Goal: Task Accomplishment & Management: Use online tool/utility

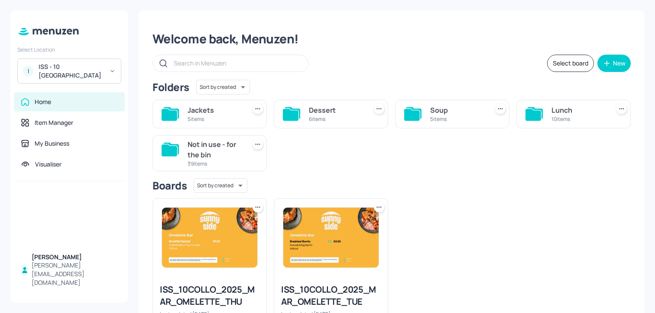
click at [61, 74] on div "ISS - 10 [GEOGRAPHIC_DATA]" at bounding box center [71, 70] width 65 height 17
click at [71, 66] on div "ISS - 10 South Collonade" at bounding box center [71, 70] width 65 height 17
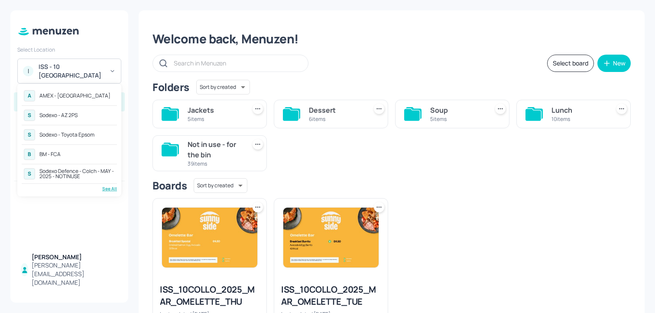
click at [106, 187] on div "See All" at bounding box center [69, 188] width 95 height 6
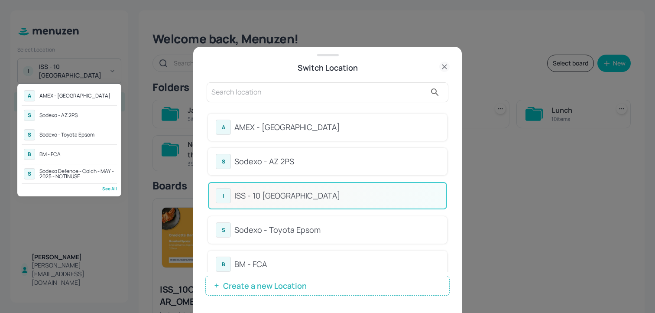
click at [430, 81] on div at bounding box center [327, 156] width 655 height 313
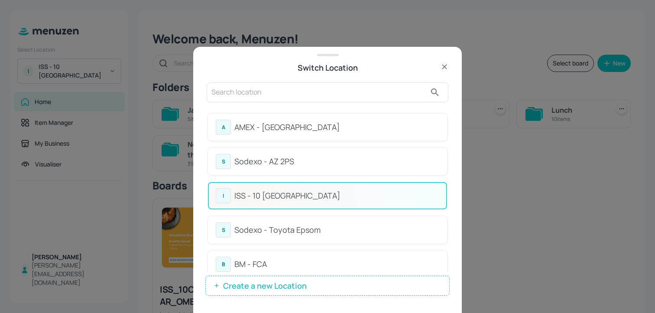
drag, startPoint x: 449, startPoint y: 119, endPoint x: 449, endPoint y: 138, distance: 19.1
click at [449, 139] on div "Switch Location A AMEX - Frankfurt S Sodexo - AZ 2PS I ISS - 10 South Collonade…" at bounding box center [327, 180] width 268 height 266
drag, startPoint x: 446, startPoint y: 124, endPoint x: 446, endPoint y: 132, distance: 8.2
click at [446, 132] on div "A AMEX - Frankfurt S Sodexo - AZ 2PS I ISS - 10 South Collonade S Sodexo - Toyo…" at bounding box center [327, 189] width 244 height 165
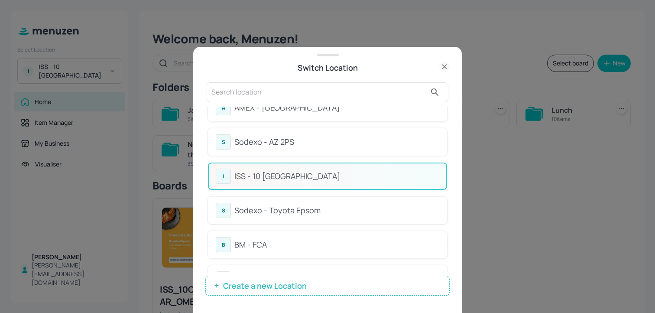
scroll to position [29, 0]
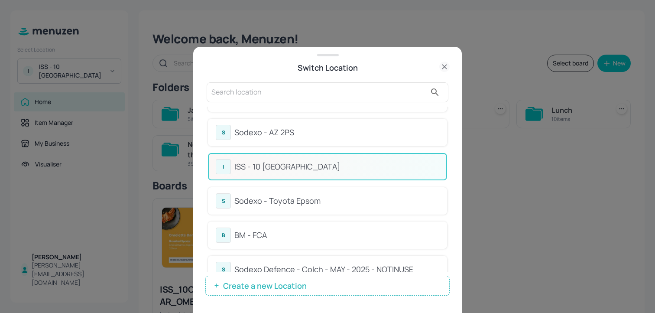
click at [315, 132] on div "Sodexo - AZ 2PS" at bounding box center [336, 132] width 205 height 12
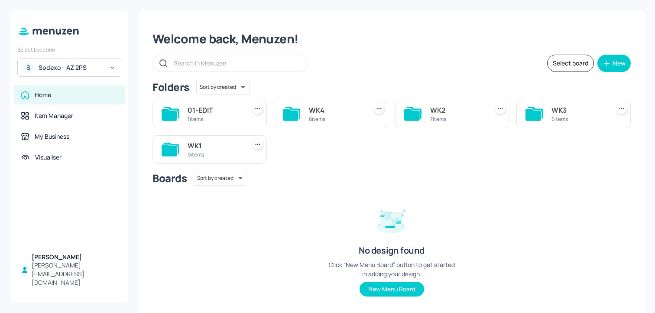
click at [542, 108] on div "WK3 6 items" at bounding box center [573, 114] width 114 height 29
click at [551, 110] on div "WK3" at bounding box center [578, 110] width 55 height 10
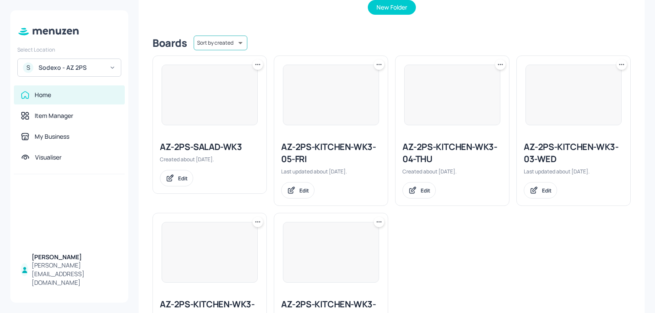
scroll to position [246, 0]
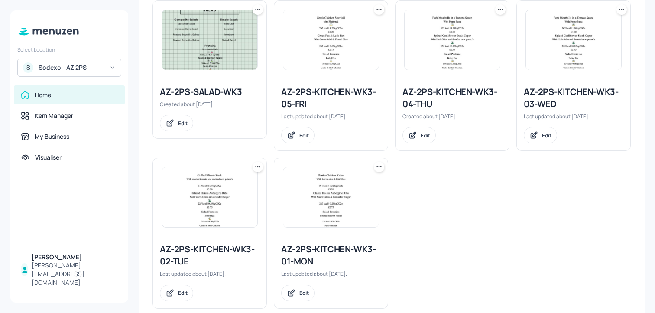
click at [622, 9] on icon at bounding box center [621, 9] width 9 height 9
click at [564, 42] on p "Duplicate" at bounding box center [575, 42] width 23 height 8
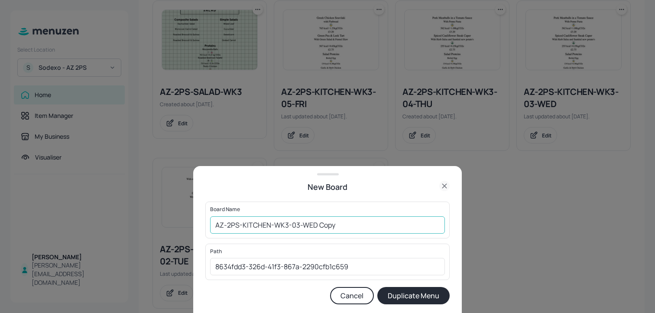
click at [211, 221] on input "AZ-2PS-KITCHEN-WK3-03-WED Copy" at bounding box center [327, 224] width 235 height 17
click at [366, 224] on input "01-EDIT-AZ-2PS-KITCHEN-WK3-03-WED Copy" at bounding box center [327, 224] width 235 height 17
type input "01-EDIT-AZ-2PS-KITCHEN-WK3-03-WED-030925"
click at [377, 287] on button "Duplicate Menu" at bounding box center [413, 295] width 72 height 17
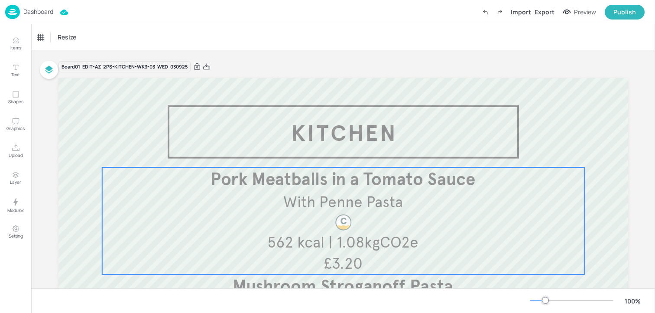
click at [395, 187] on span "Pork Meatballs in a Tomato Sauce" at bounding box center [342, 178] width 265 height 21
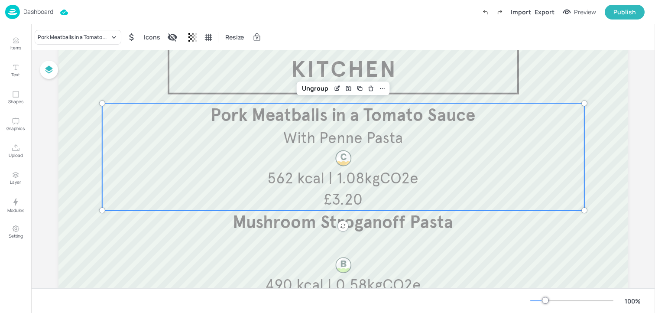
scroll to position [79, 0]
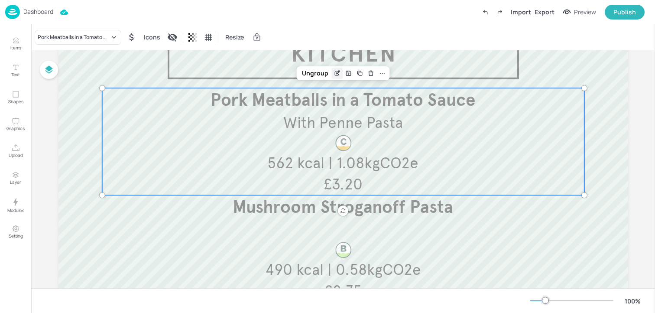
click at [336, 74] on icon "Edit Item" at bounding box center [336, 73] width 7 height 7
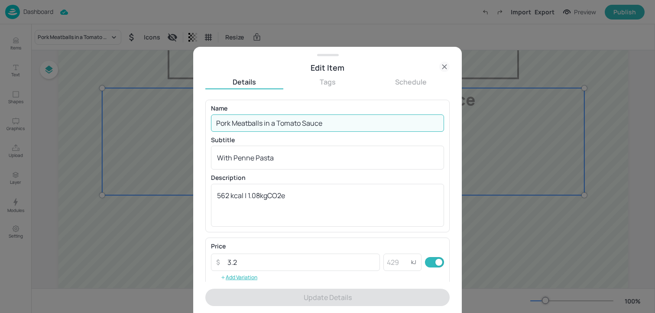
click at [275, 123] on input "Pork Meatballs in a Tomato Sauce" at bounding box center [327, 122] width 233 height 17
paste input "the jolly hot dog, caramelised onion, American mustard, siracha mayonnais"
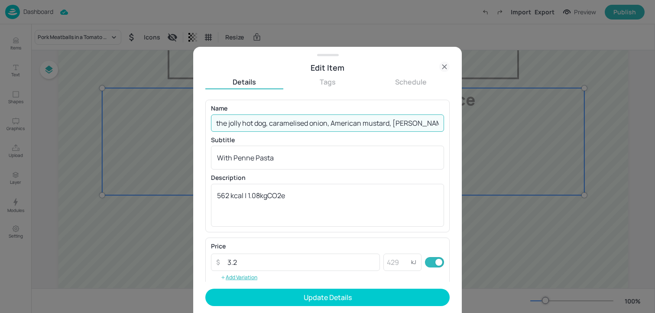
scroll to position [0, 20]
click at [221, 127] on input "the jolly hot dog, caramelised onion, American mustard, siracha mayonnaise" at bounding box center [327, 122] width 233 height 17
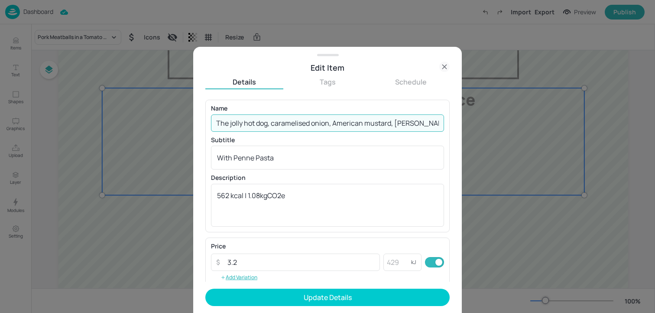
click at [231, 122] on input "The jolly hot dog, caramelised onion, American mustard, siracha mayonnaise" at bounding box center [327, 122] width 233 height 17
click at [248, 125] on input "The Jolly hot dog, caramelised onion, American mustard, siracha mayonnaise" at bounding box center [327, 122] width 233 height 17
click at [261, 126] on input "The Jolly Hot dog, caramelised onion, American mustard, siracha mayonnaise" at bounding box center [327, 122] width 233 height 17
drag, startPoint x: 274, startPoint y: 126, endPoint x: 546, endPoint y: 126, distance: 272.4
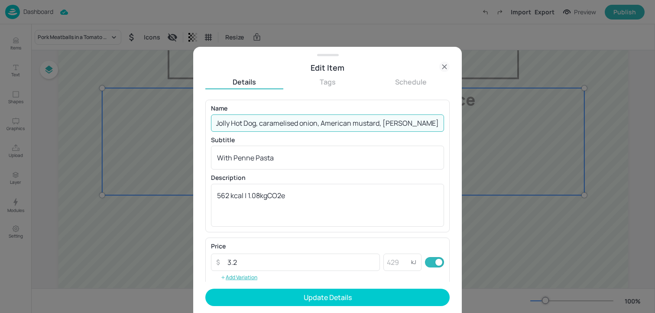
click at [546, 126] on div "Edit Item Details Tags Schedule Name The Jolly Hot Dog, caramelised onion, Amer…" at bounding box center [327, 156] width 655 height 313
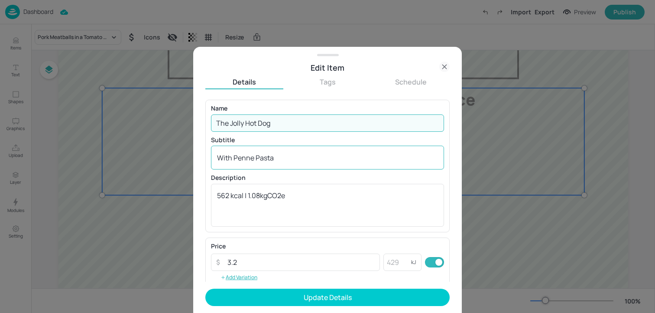
type input "The Jolly Hot Dog"
click at [355, 165] on div "With Penne Pasta x ​" at bounding box center [327, 157] width 233 height 24
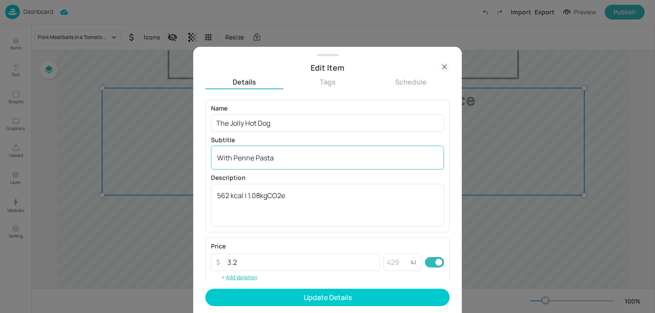
click at [355, 165] on div "With Penne Pasta x ​" at bounding box center [327, 157] width 233 height 24
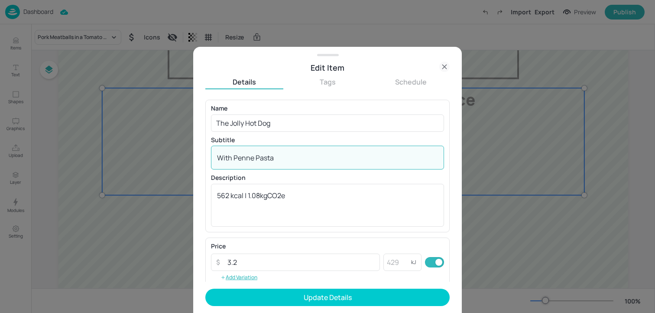
click at [316, 159] on textarea "With Penne Pasta" at bounding box center [327, 158] width 221 height 10
paste textarea "caramelised onion, American mustard, siracha mayonnaise"
drag, startPoint x: 220, startPoint y: 159, endPoint x: 211, endPoint y: 159, distance: 8.7
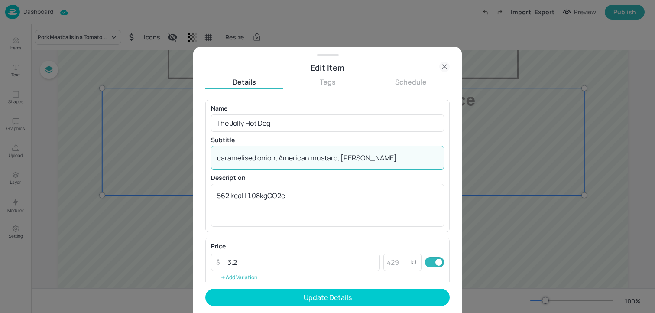
click at [212, 159] on div "caramelised onion, American mustard, siracha mayonnaise x ​" at bounding box center [327, 157] width 233 height 24
click at [259, 159] on textarea "Caramelised onion, American mustard, siracha mayonnaise" at bounding box center [327, 158] width 221 height 10
click at [317, 158] on textarea "Caramelised Onion, American mustard, siracha mayonnaise" at bounding box center [327, 158] width 221 height 10
click at [345, 160] on textarea "Caramelised Onion, American Mustard, siracha mayonnaise" at bounding box center [327, 158] width 221 height 10
click at [374, 162] on textarea "Caramelised Onion, American Mustard, Sriracha mayonnaise" at bounding box center [327, 158] width 221 height 10
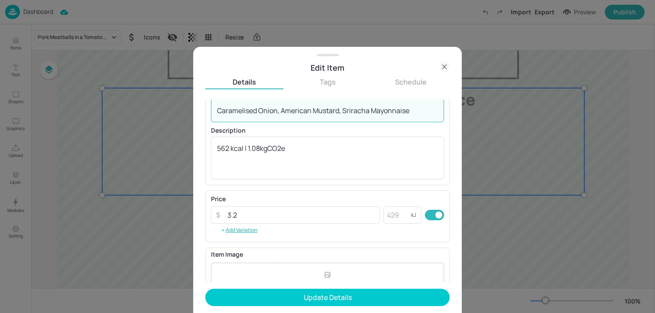
scroll to position [139, 0]
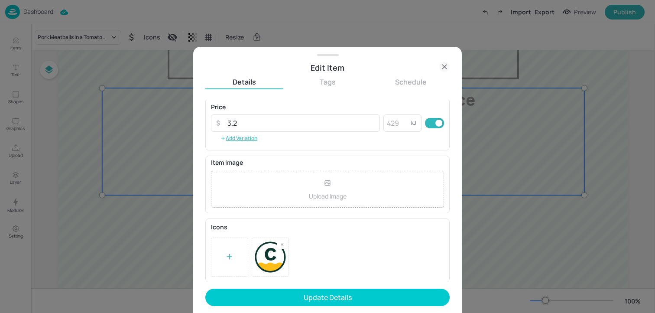
type textarea "Caramelised Onion, American Mustard, Sriracha Mayonnaise"
click at [281, 242] on rect at bounding box center [282, 244] width 6 height 6
click at [233, 253] on icon at bounding box center [229, 256] width 9 height 9
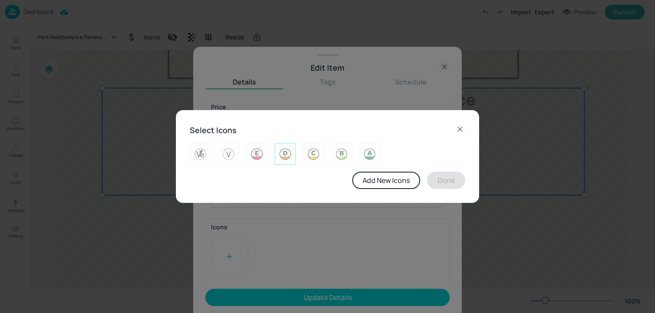
click at [283, 158] on img at bounding box center [284, 154] width 13 height 14
click at [448, 184] on button "Done" at bounding box center [446, 179] width 38 height 17
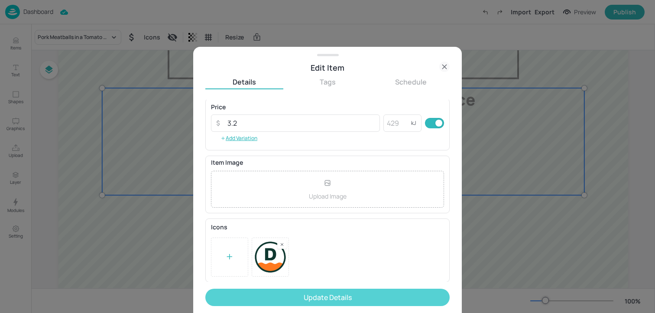
click at [358, 294] on button "Update Details" at bounding box center [327, 296] width 244 height 17
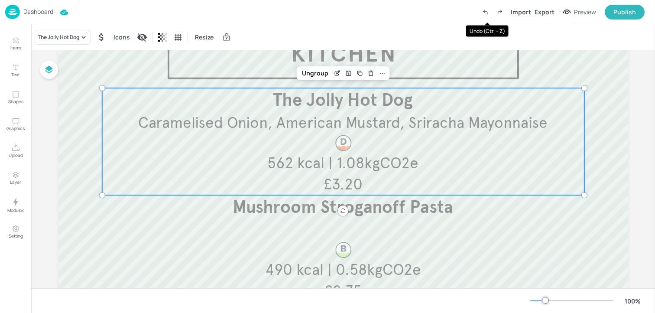
click at [487, 10] on icon "Undo (Ctrl + Z)" at bounding box center [485, 12] width 8 height 8
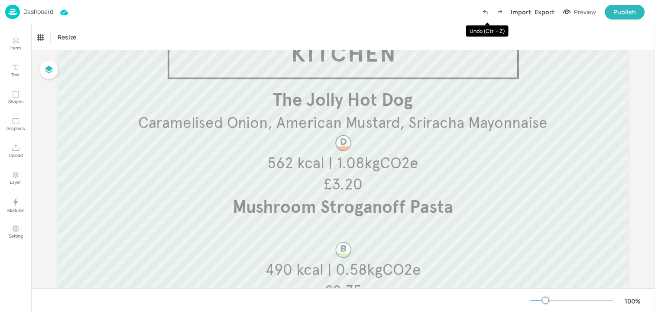
click at [487, 10] on icon "Undo (Ctrl + Z)" at bounding box center [485, 12] width 8 height 8
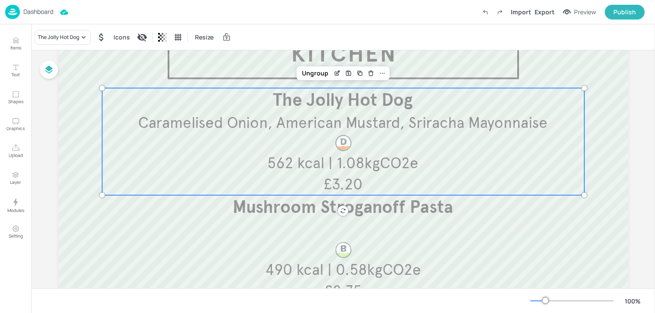
click at [386, 158] on span "562 kcal | 1.08kgCO2e" at bounding box center [342, 162] width 151 height 19
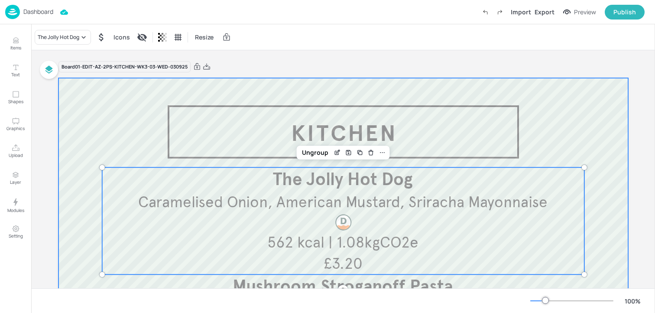
click at [163, 102] on div at bounding box center [342, 312] width 569 height 468
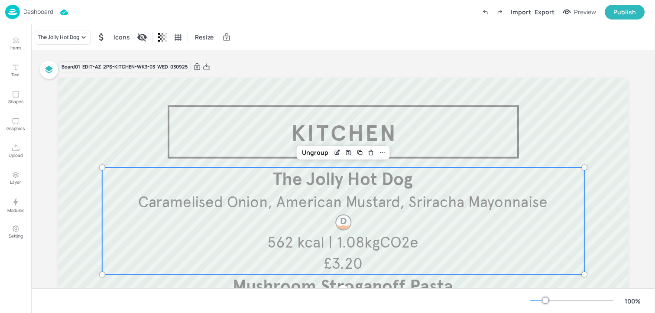
click at [195, 201] on span "Caramelised Onion, American Mustard, Sriracha Mayonnaise" at bounding box center [342, 201] width 409 height 19
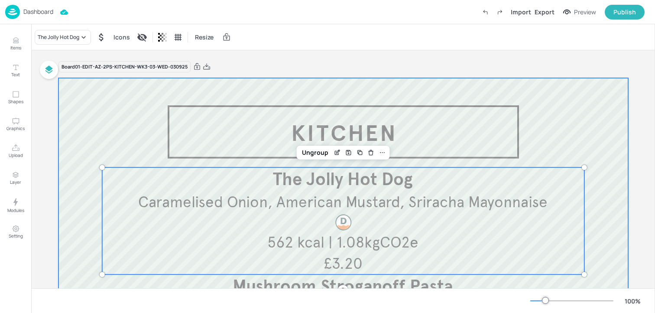
scroll to position [12, 0]
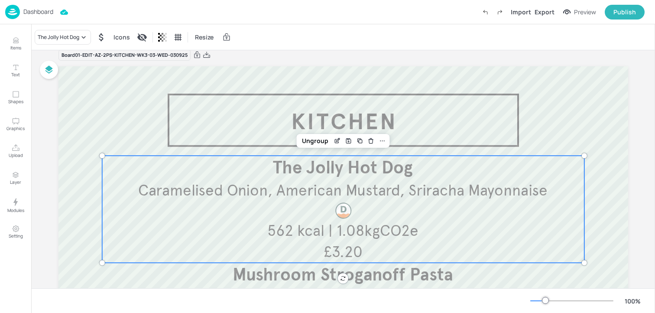
click at [489, 14] on icon "Undo (Ctrl + Z)" at bounding box center [485, 12] width 8 height 8
click at [349, 210] on div at bounding box center [342, 210] width 19 height 19
click at [339, 139] on div "Edit Item" at bounding box center [337, 140] width 11 height 11
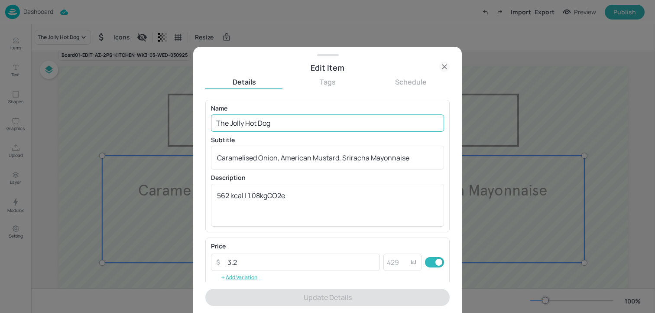
click at [303, 121] on input "The Jolly Hot Dog" at bounding box center [327, 122] width 233 height 17
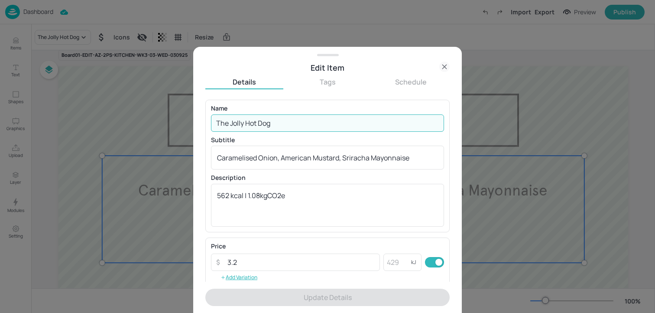
click at [303, 121] on input "The Jolly Hot Dog" at bounding box center [327, 122] width 233 height 17
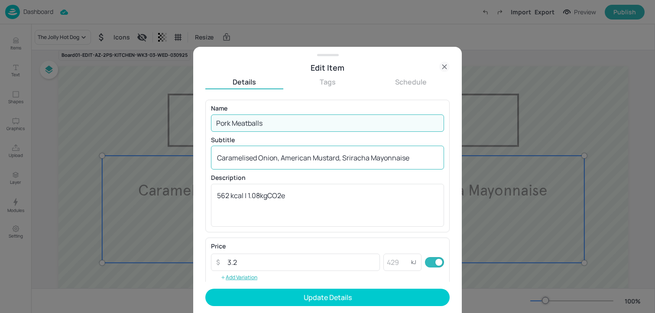
type input "Pork Meatballs"
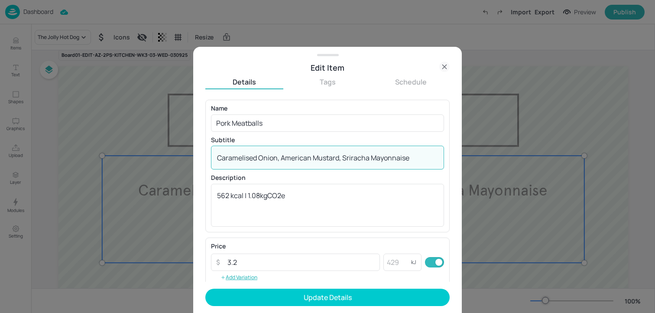
click at [294, 154] on textarea "Caramelised Onion, American Mustard, Sriracha Mayonnaise" at bounding box center [327, 158] width 221 height 10
type textarea "with Penne Pasta"
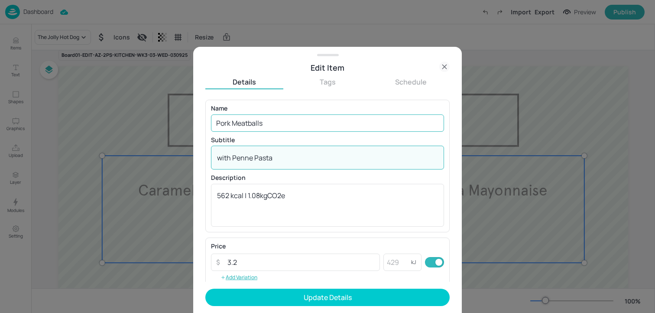
click at [273, 129] on input "Pork Meatballs" at bounding box center [327, 122] width 233 height 17
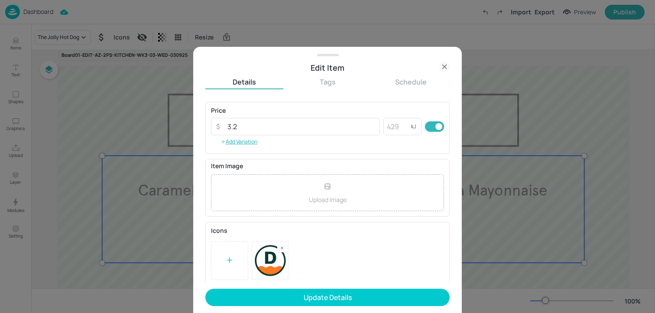
scroll to position [139, 0]
type input "Pork Meatballs in a Tomato Sauce"
click at [280, 246] on rect at bounding box center [282, 244] width 6 height 6
click at [226, 257] on icon at bounding box center [229, 256] width 9 height 9
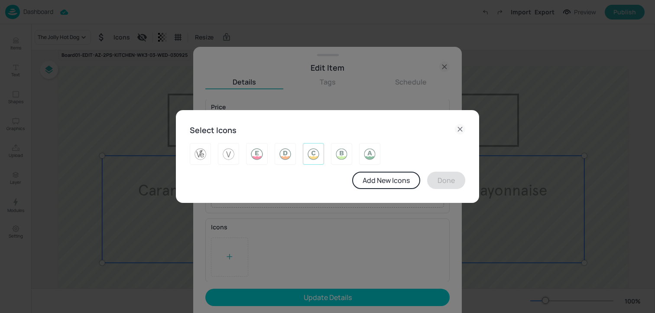
click at [310, 157] on img at bounding box center [313, 154] width 13 height 14
click at [439, 185] on button "Done" at bounding box center [446, 179] width 38 height 17
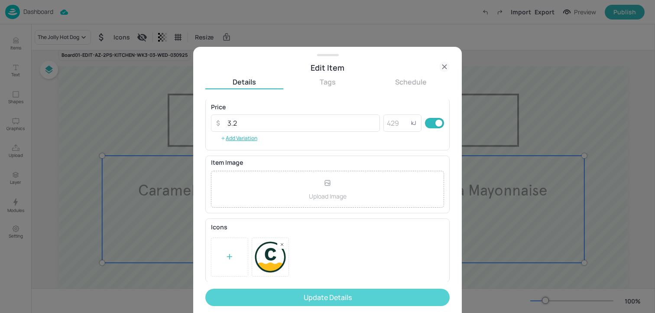
click at [340, 297] on button "Update Details" at bounding box center [327, 296] width 244 height 17
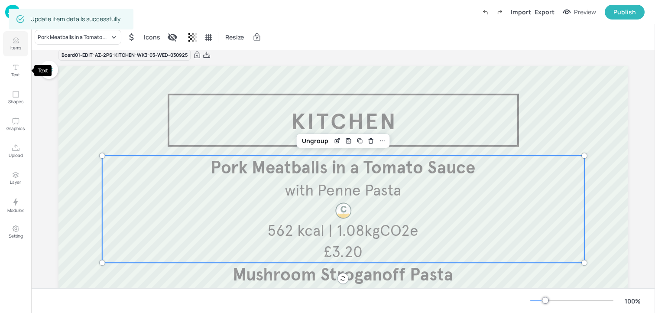
click at [13, 46] on p "Items" at bounding box center [15, 48] width 11 height 6
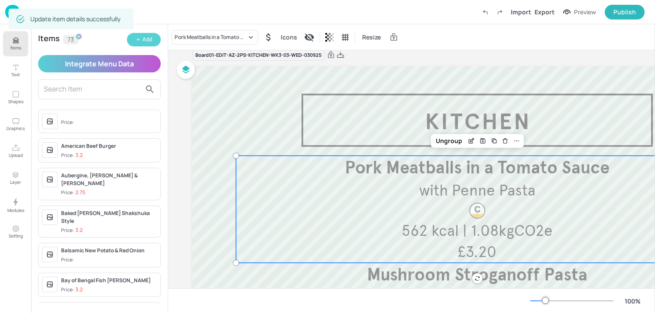
click at [152, 40] on div "Add" at bounding box center [147, 40] width 10 height 8
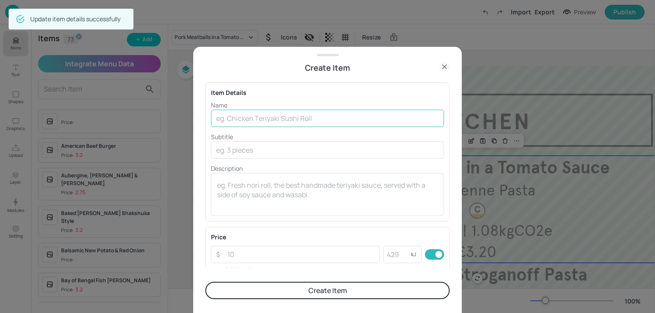
click at [244, 111] on input "text" at bounding box center [327, 118] width 233 height 17
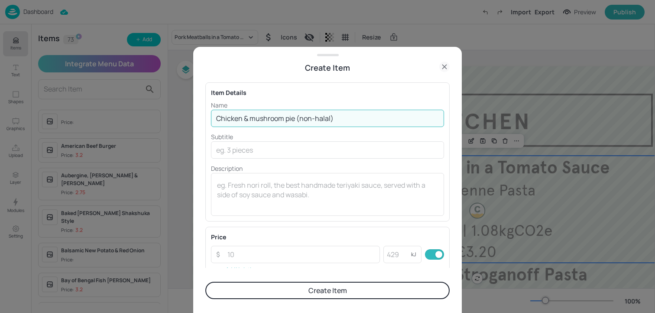
click at [244, 117] on input "Chicken & mushroom pie (non-halal)" at bounding box center [327, 118] width 233 height 17
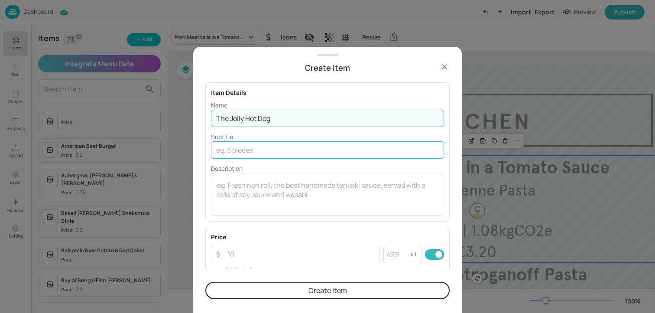
type input "The Jolly Hot Dog"
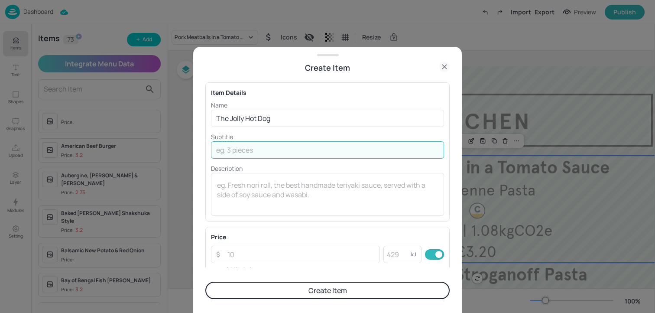
click at [226, 152] on input "text" at bounding box center [327, 149] width 233 height 17
type input "with"
click at [230, 152] on input "with" at bounding box center [327, 149] width 233 height 17
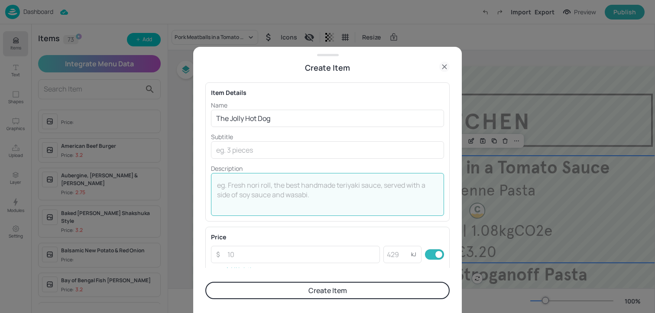
click at [237, 184] on textarea at bounding box center [327, 194] width 221 height 29
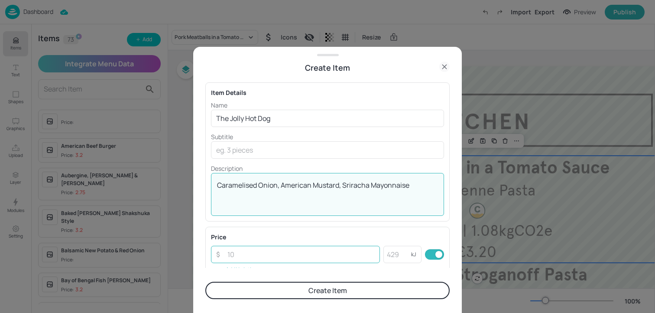
type textarea "Caramelised Onion, American Mustard, Sriracha Mayonnaise"
click at [247, 260] on input "number" at bounding box center [301, 254] width 158 height 17
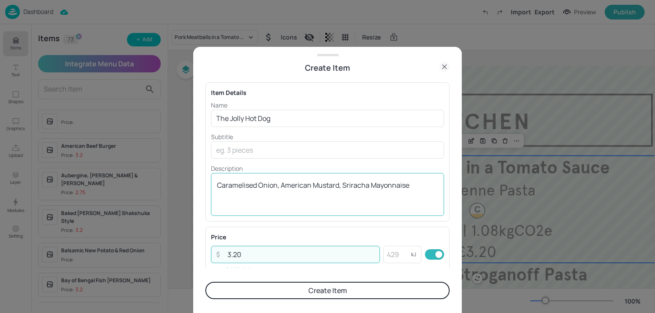
type input "3.20"
click at [298, 211] on div "Caramelised Onion, American Mustard, Sriracha Mayonnaise x ​" at bounding box center [327, 194] width 233 height 43
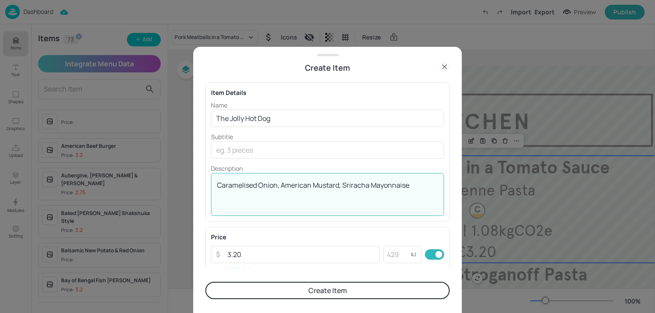
click at [296, 187] on textarea "Caramelised Onion, American Mustard, Sriracha Mayonnaise" at bounding box center [327, 194] width 221 height 29
click at [295, 160] on div "Name The Jolly Hot Dog ​ Subtitle ​ Description x ​" at bounding box center [327, 157] width 233 height 115
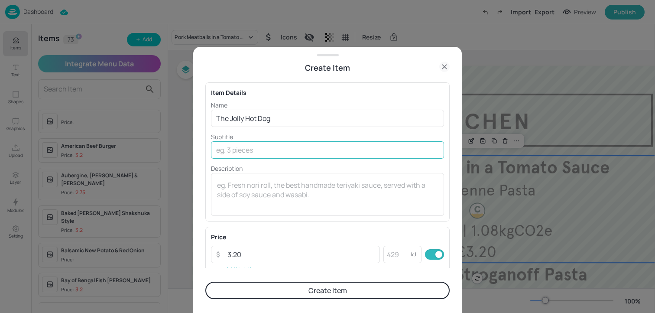
click at [288, 147] on input "text" at bounding box center [327, 149] width 233 height 17
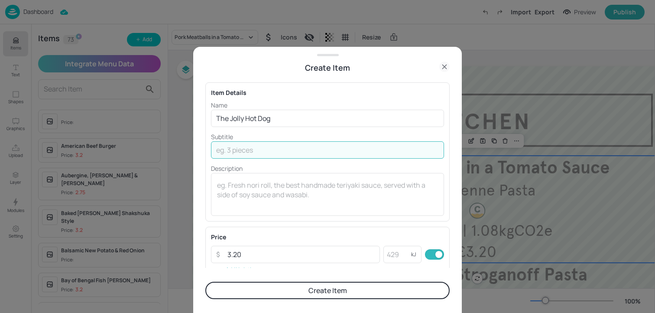
paste input "Caramelised Onion, American Mustard, Sriracha Mayonnaise"
type input "Caramelised Onion, American Mustard, Sriracha Mayonnaise"
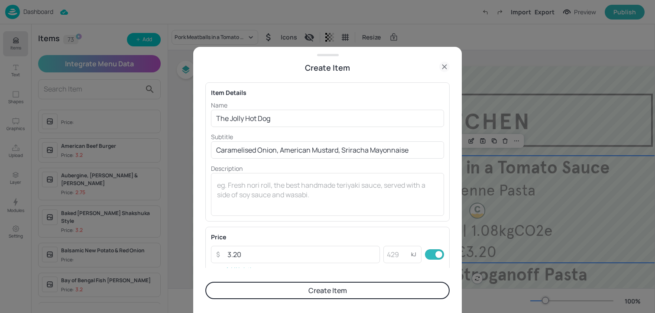
click at [279, 287] on button "Create Item" at bounding box center [327, 289] width 244 height 17
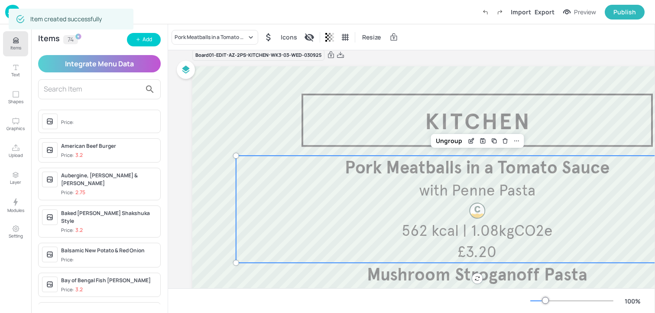
click at [82, 101] on div "Items 74 Add Integrate Menu Data Price: American Beef Burger Price: 3.2 Aubergi…" at bounding box center [99, 168] width 136 height 288
click at [82, 97] on div at bounding box center [99, 89] width 123 height 20
click at [82, 92] on input "text" at bounding box center [92, 89] width 97 height 14
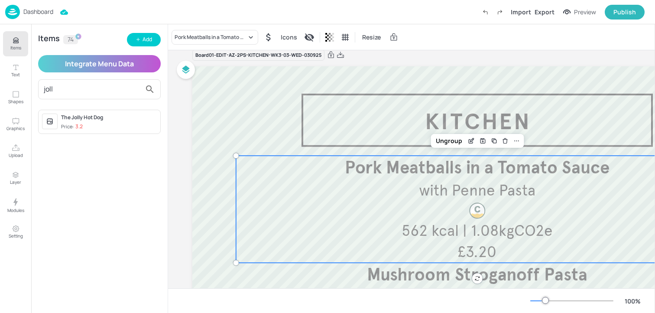
type input "joll"
click at [77, 128] on p "3.2" at bounding box center [78, 126] width 7 height 6
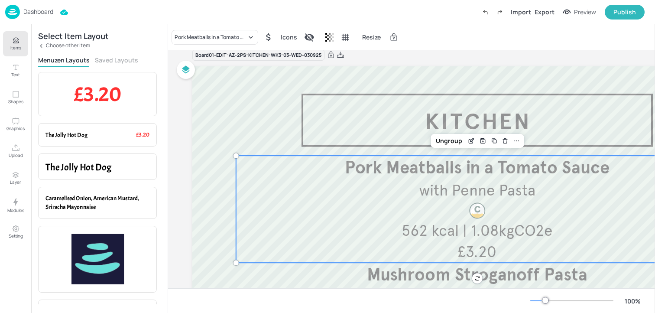
click at [119, 60] on button "Saved Layouts" at bounding box center [116, 60] width 43 height 8
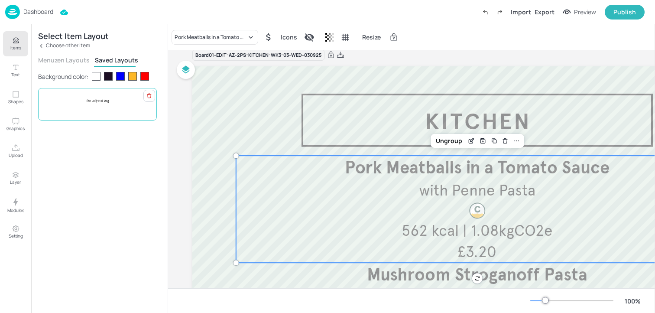
click at [117, 101] on p "The Jolly Hot Dog" at bounding box center [97, 101] width 104 height 4
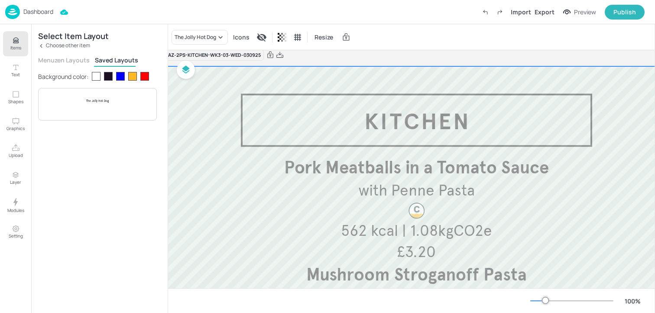
scroll to position [12, 82]
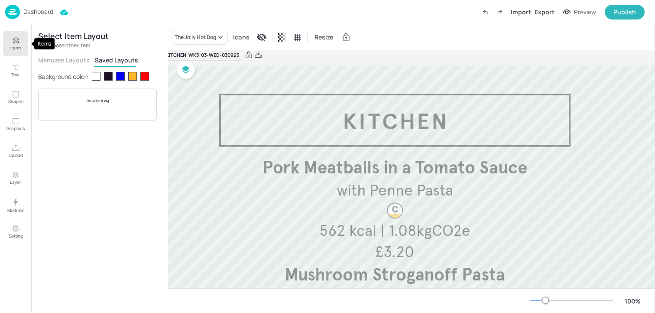
click at [21, 51] on p "Items" at bounding box center [15, 48] width 11 height 6
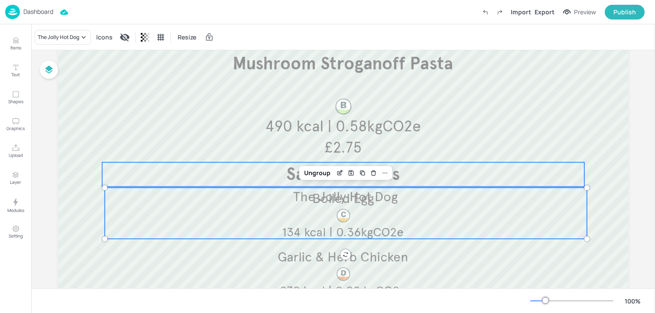
scroll to position [224, 0]
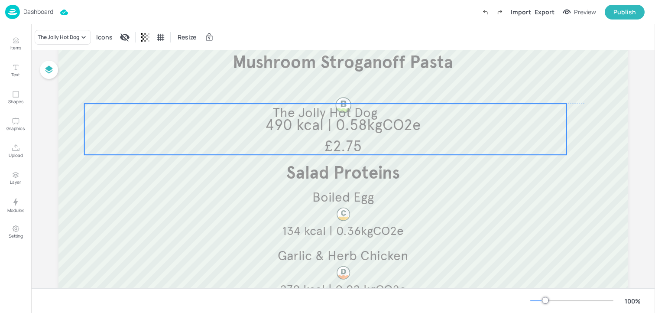
drag, startPoint x: 288, startPoint y: 212, endPoint x: 268, endPoint y: 128, distance: 86.8
click at [268, 128] on div "The Jolly Hot Dog" at bounding box center [325, 128] width 482 height 51
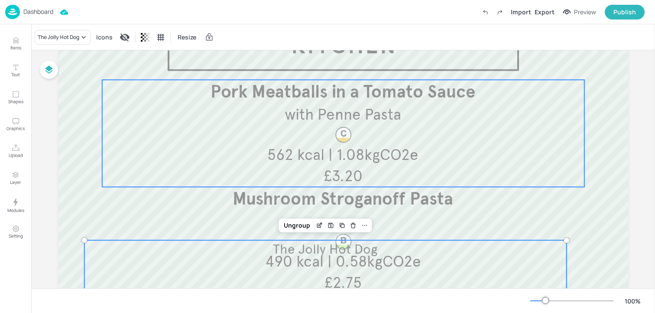
scroll to position [93, 0]
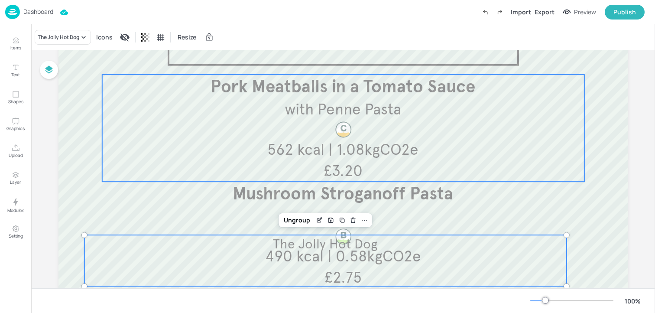
click at [276, 126] on div "Pork Meatballs in a Tomato Sauce with Penne Pasta £3.20 562 kcal | 1.08kgCO2e" at bounding box center [343, 127] width 482 height 107
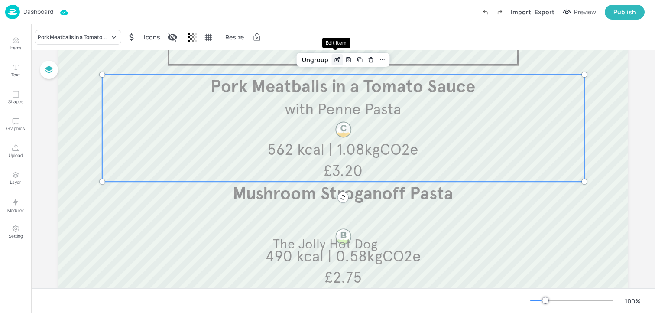
click at [338, 59] on icon "Edit Item" at bounding box center [336, 59] width 7 height 7
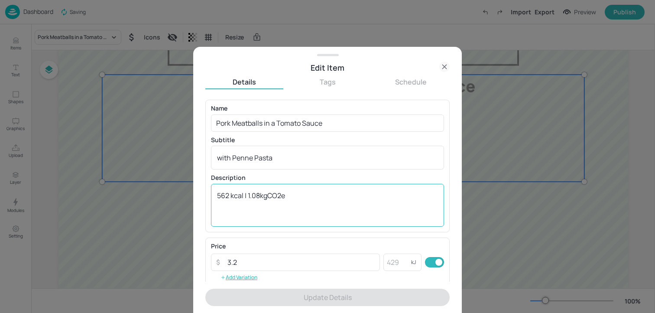
click at [276, 205] on textarea "562 kcal | 1.08kgCO2e" at bounding box center [327, 205] width 221 height 29
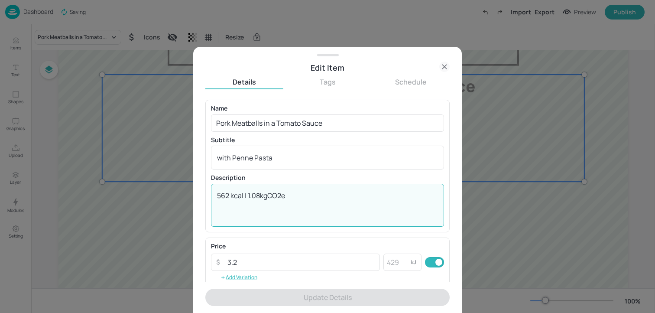
click at [276, 205] on textarea "562 kcal | 1.08kgCO2e" at bounding box center [327, 205] width 221 height 29
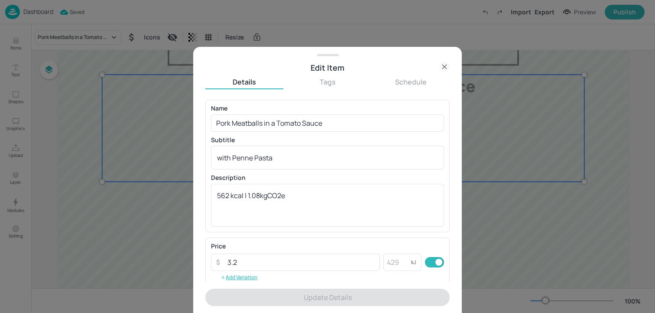
click at [446, 64] on icon at bounding box center [444, 66] width 10 height 10
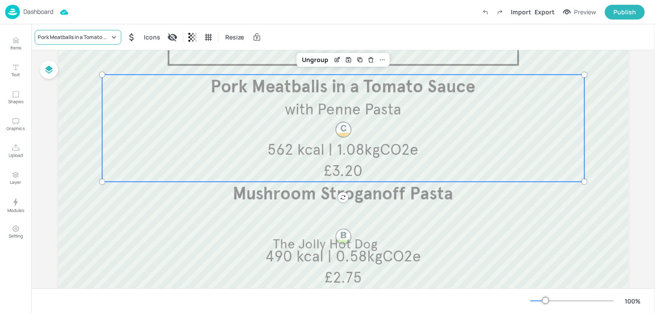
click at [108, 36] on div "Pork Meatballs in a Tomato Sauce" at bounding box center [74, 37] width 72 height 8
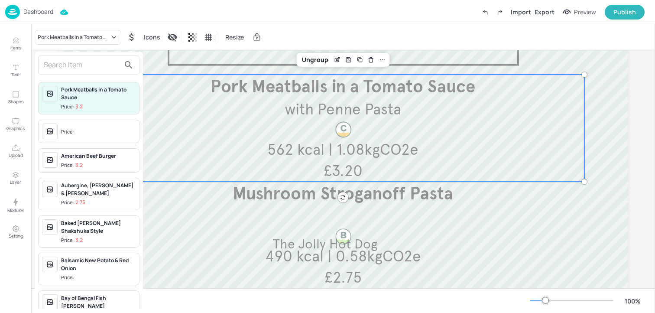
click at [86, 70] on input "text" at bounding box center [82, 65] width 76 height 14
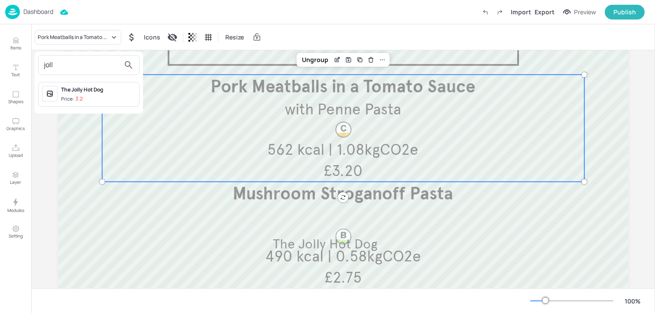
type input "joll"
click at [93, 95] on span "Price: 3.2" at bounding box center [98, 98] width 74 height 7
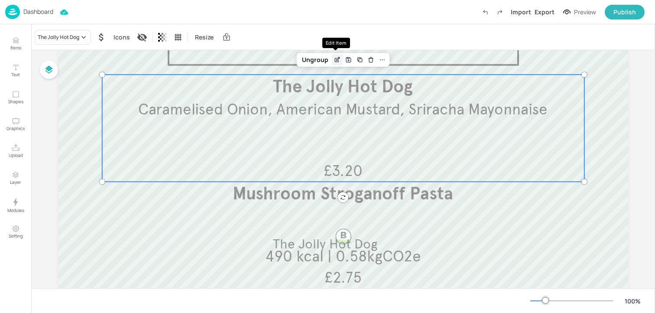
click at [332, 63] on div "Edit Item" at bounding box center [337, 59] width 11 height 11
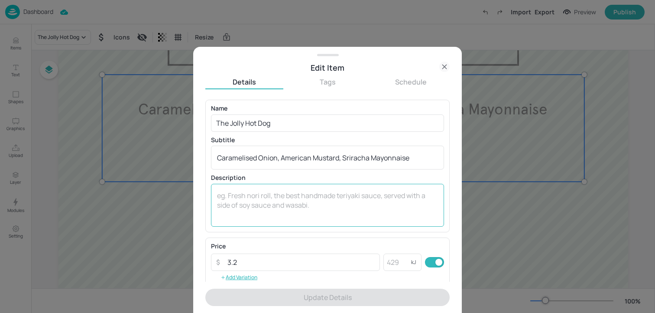
click at [297, 201] on textarea at bounding box center [327, 205] width 221 height 29
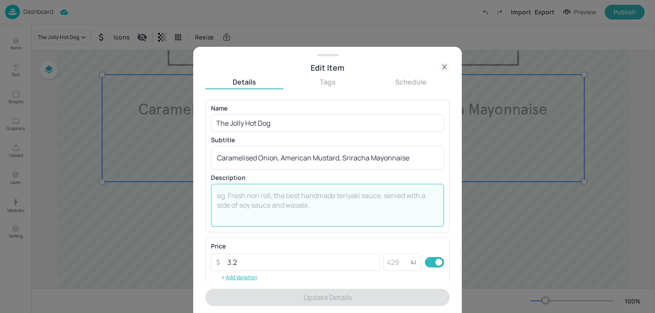
paste textarea "562 kcal | 1.08kgCO2e"
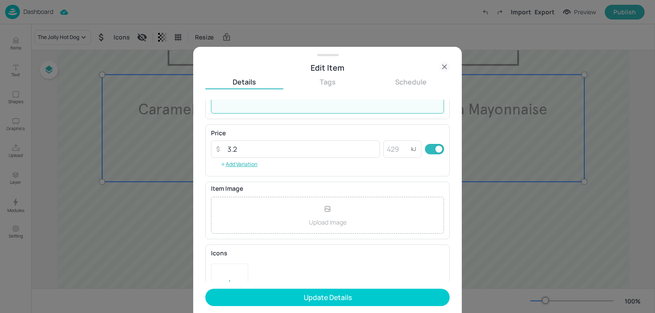
scroll to position [139, 0]
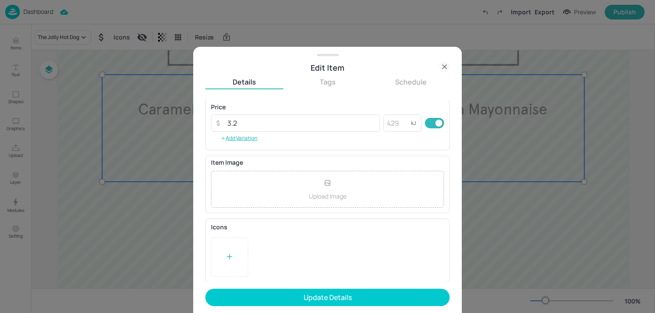
type textarea "562 kcal | 1.08kgCO2e"
click at [223, 255] on div at bounding box center [229, 256] width 37 height 39
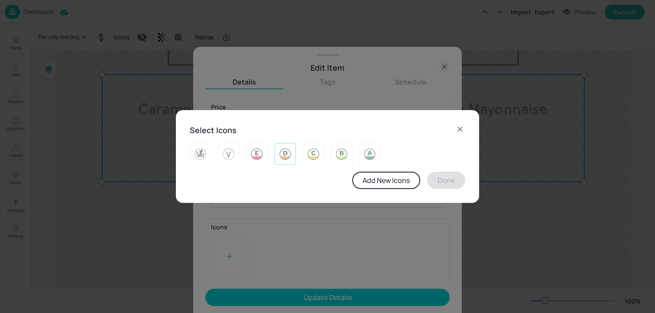
click at [283, 154] on img at bounding box center [284, 154] width 13 height 14
click at [443, 184] on button "Done" at bounding box center [446, 179] width 38 height 17
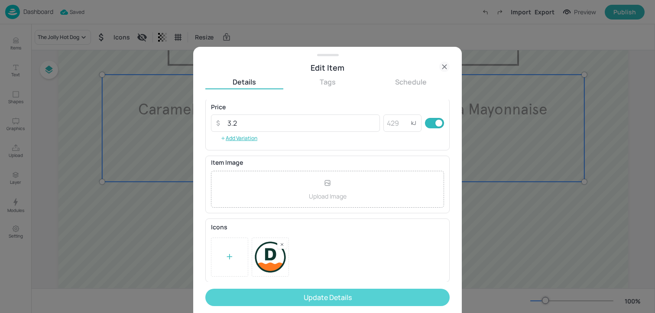
click at [323, 301] on button "Update Details" at bounding box center [327, 296] width 244 height 17
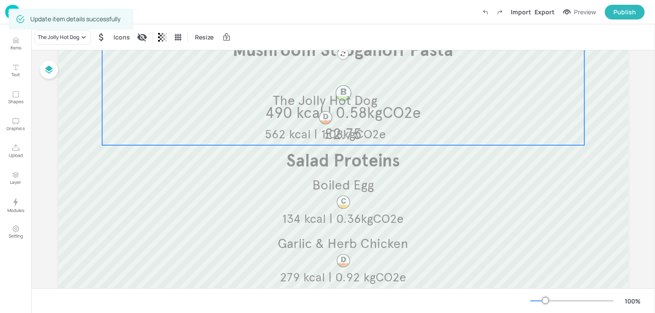
scroll to position [253, 0]
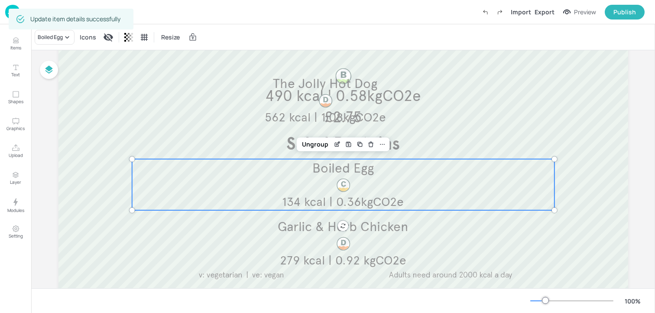
click at [258, 189] on div "Boiled Egg 134 kcal | 0.36kgCO2e" at bounding box center [343, 184] width 422 height 51
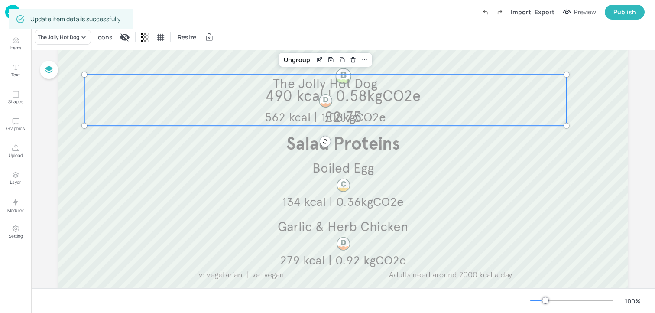
click at [241, 100] on div "The Jolly Hot Dog 562 kcal | 1.08kgCO2e" at bounding box center [325, 99] width 482 height 51
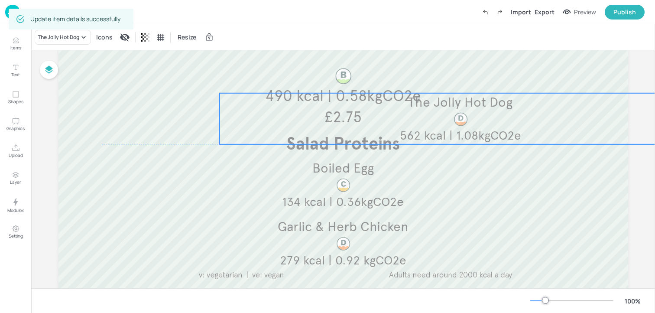
drag, startPoint x: 261, startPoint y: 97, endPoint x: 370, endPoint y: 116, distance: 110.3
click at [370, 116] on div "The Jolly Hot Dog 562 kcal | 1.08kgCO2e" at bounding box center [460, 118] width 482 height 51
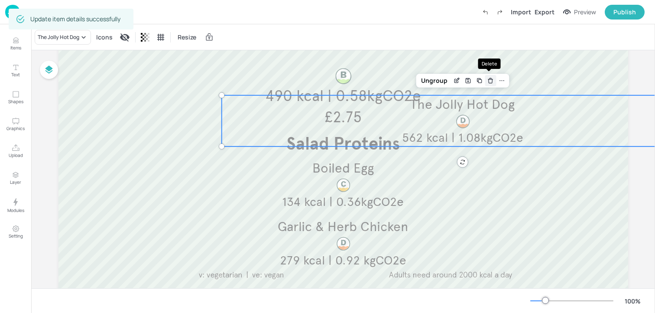
click at [489, 79] on icon "Delete" at bounding box center [490, 80] width 6 height 7
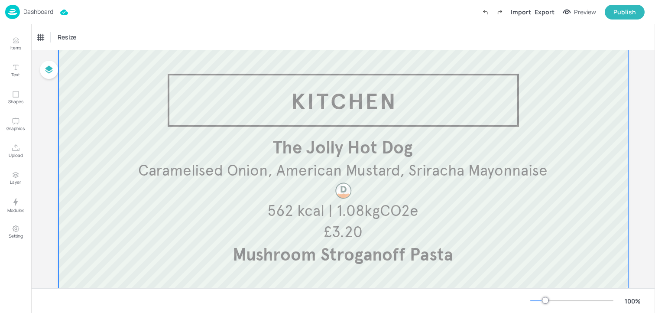
scroll to position [0, 0]
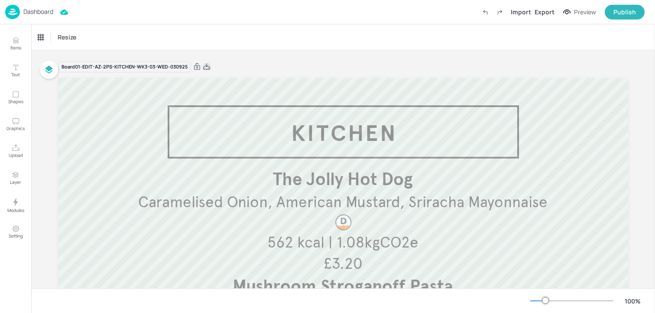
click at [204, 69] on icon at bounding box center [206, 66] width 7 height 6
click at [45, 6] on div "Dashboard" at bounding box center [29, 12] width 48 height 14
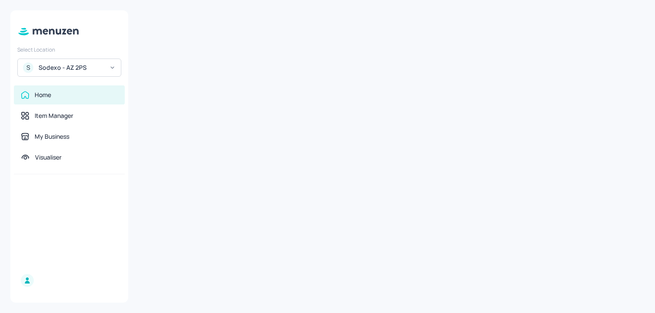
click at [45, 10] on div "Select Location S Sodexo - AZ 2PS Home Item Manager My Business Visualiser" at bounding box center [69, 156] width 118 height 292
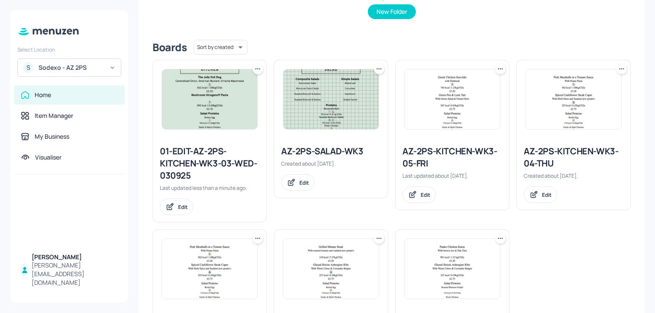
scroll to position [180, 0]
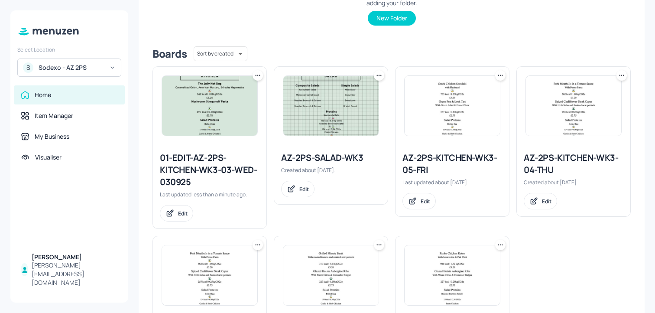
click at [256, 75] on icon at bounding box center [257, 75] width 9 height 9
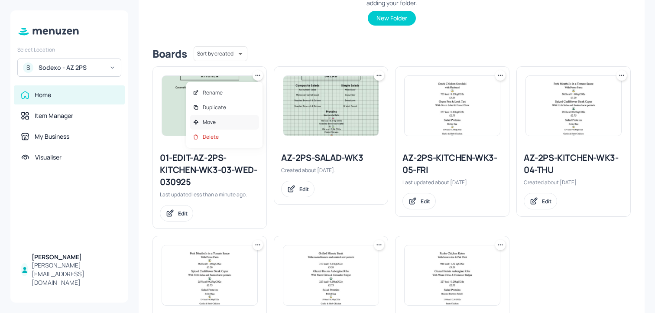
click at [229, 119] on div "Move" at bounding box center [224, 122] width 69 height 15
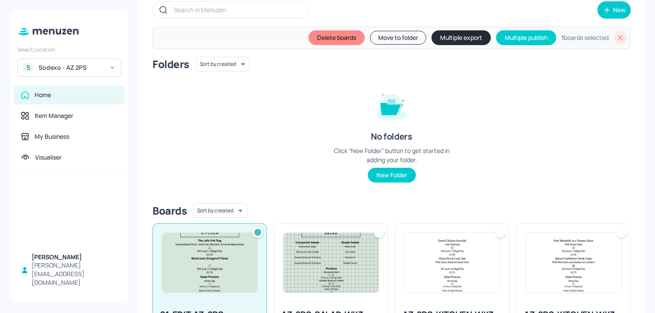
scroll to position [23, 0]
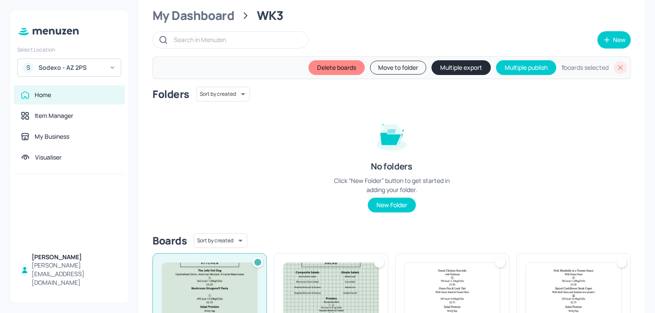
click at [406, 68] on button "Move to folder" at bounding box center [398, 68] width 56 height 14
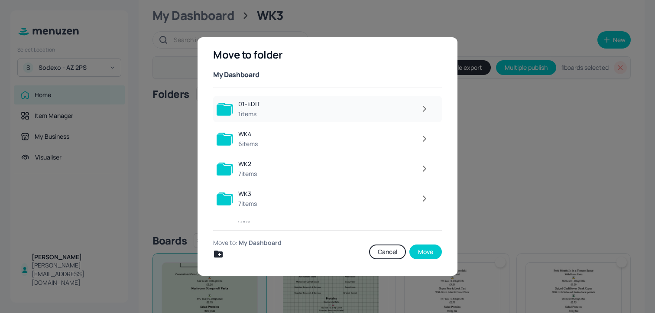
click at [286, 108] on div at bounding box center [349, 108] width 168 height 17
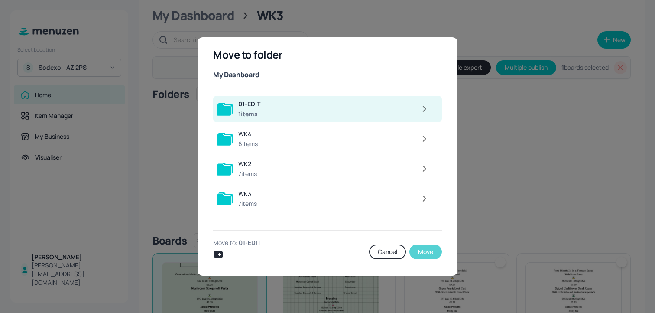
click at [436, 254] on button "Move" at bounding box center [425, 251] width 32 height 15
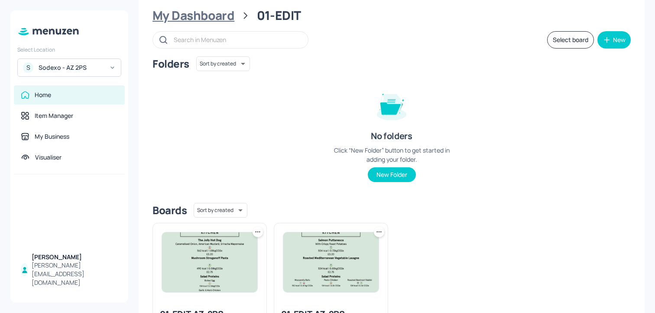
click at [216, 19] on div "My Dashboard" at bounding box center [193, 16] width 82 height 16
